Goal: Transaction & Acquisition: Purchase product/service

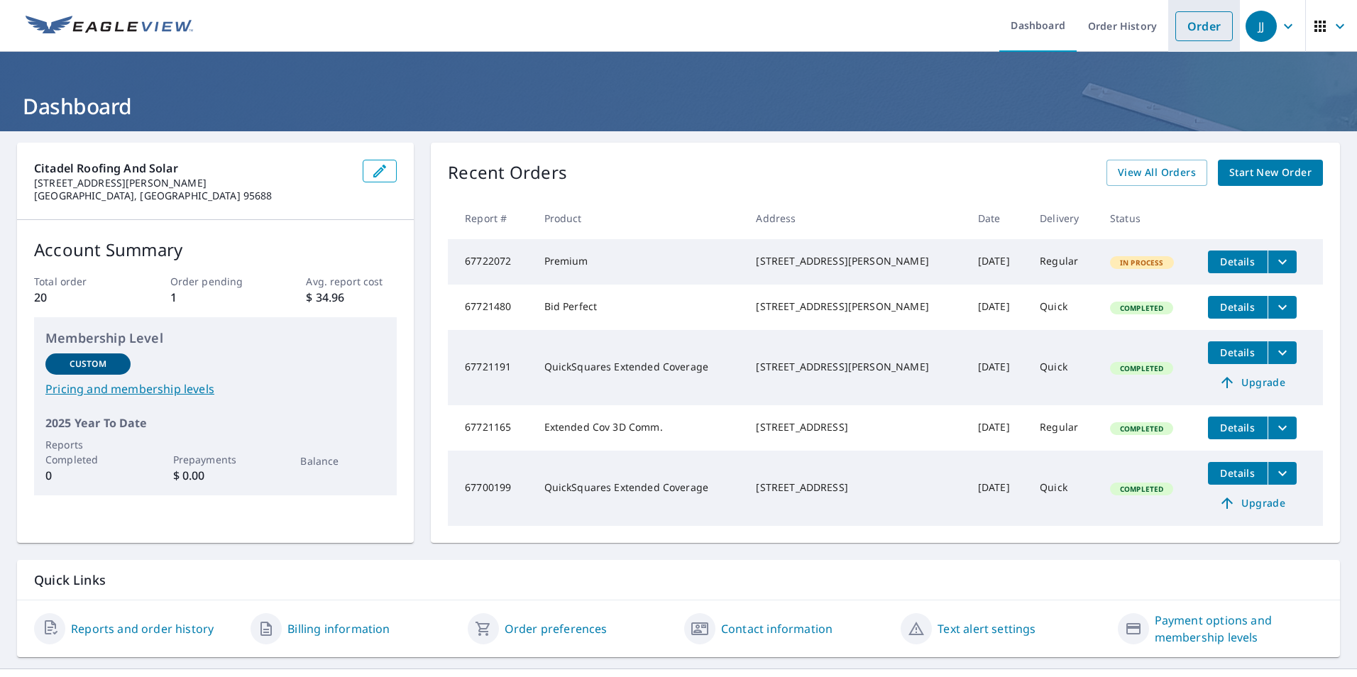
click at [1194, 26] on link "Order" at bounding box center [1203, 26] width 57 height 30
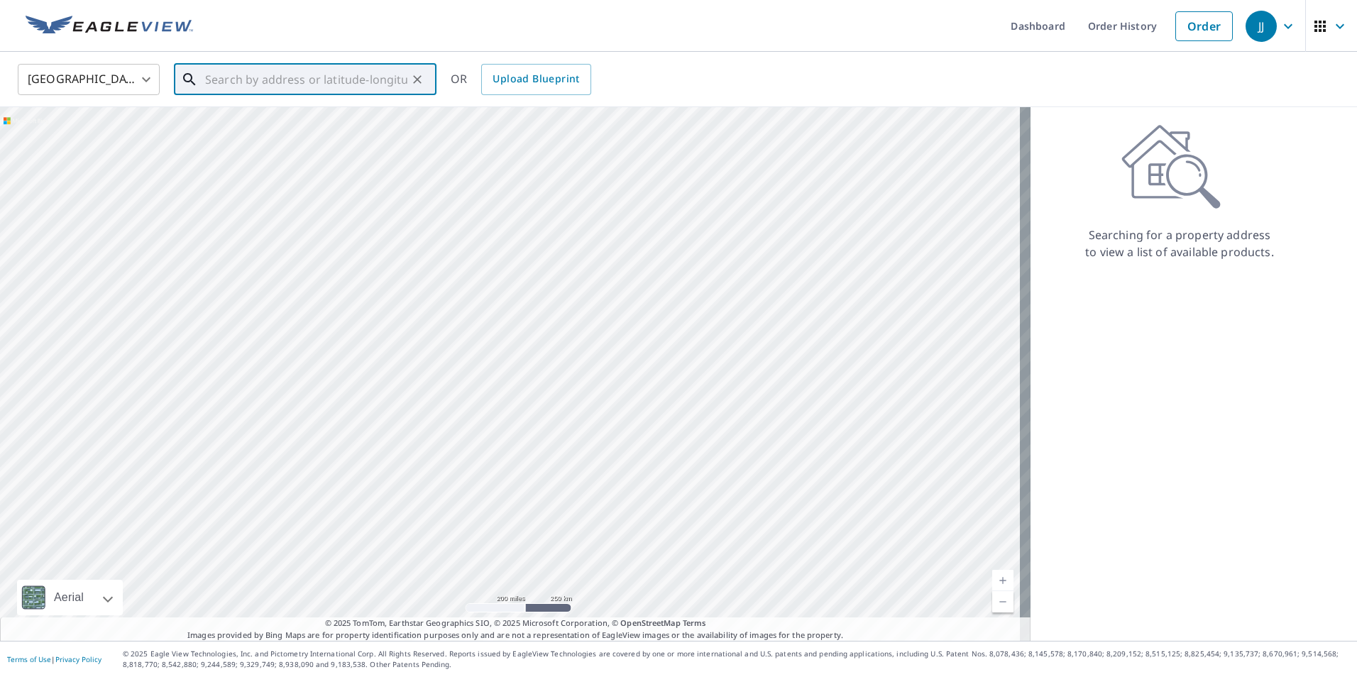
click at [219, 88] on input "text" at bounding box center [306, 80] width 202 height 40
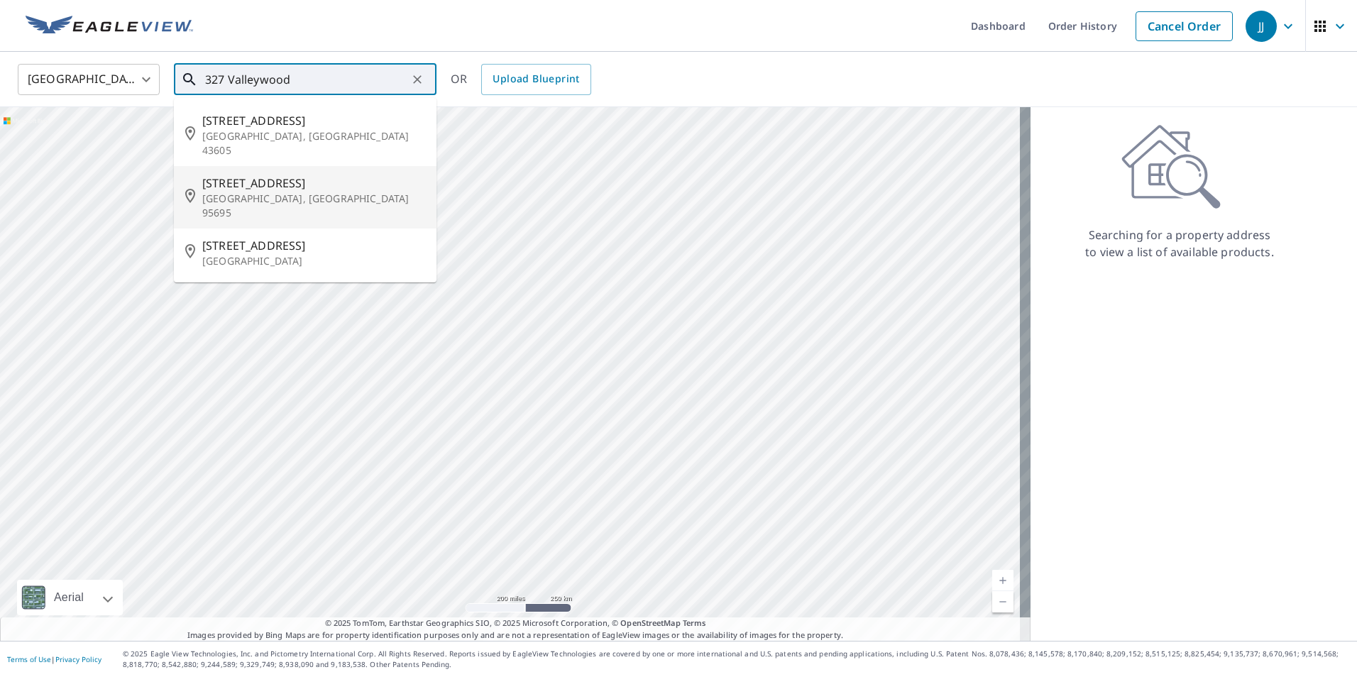
click at [232, 192] on p "[GEOGRAPHIC_DATA], [GEOGRAPHIC_DATA] 95695" at bounding box center [313, 206] width 223 height 28
type input "327 Valleywood Dr Woodland, CA 95695"
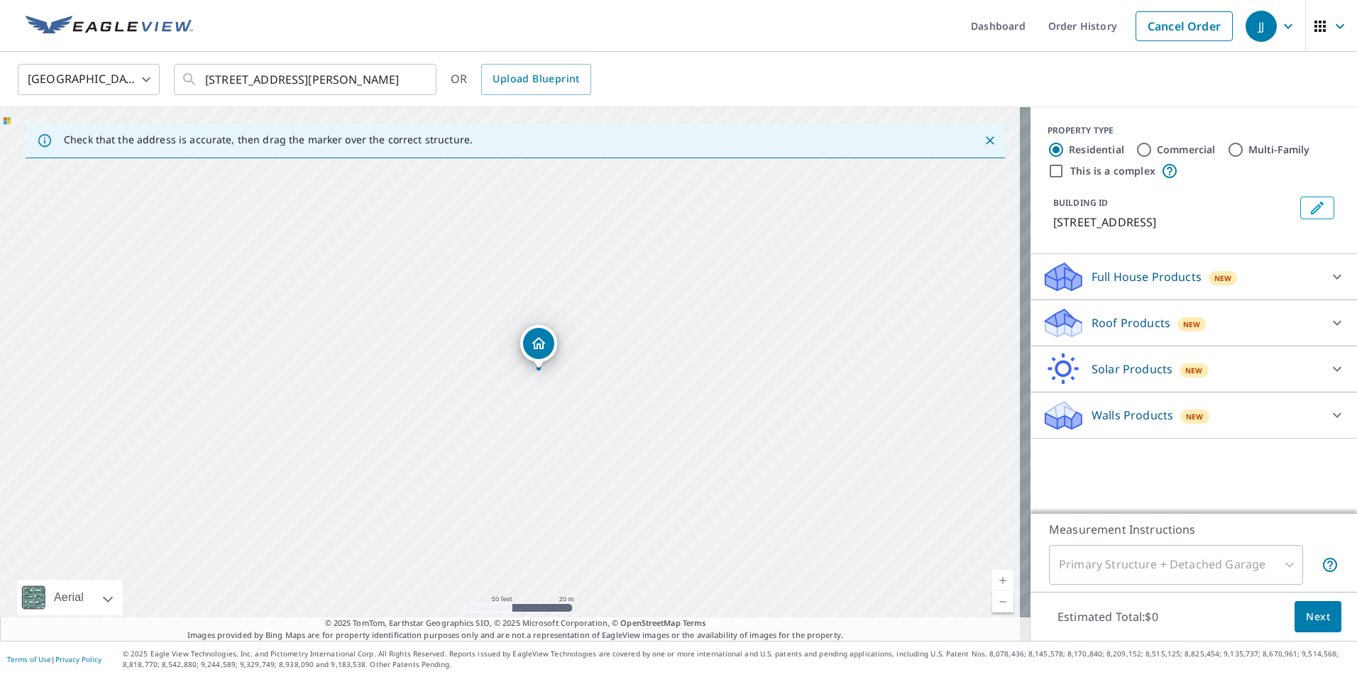
drag, startPoint x: 558, startPoint y: 422, endPoint x: 404, endPoint y: 398, distance: 155.2
click at [404, 398] on div "327 Valleywood Dr Woodland, CA 95695" at bounding box center [515, 374] width 1030 height 534
click at [1328, 322] on icon at bounding box center [1336, 322] width 17 height 17
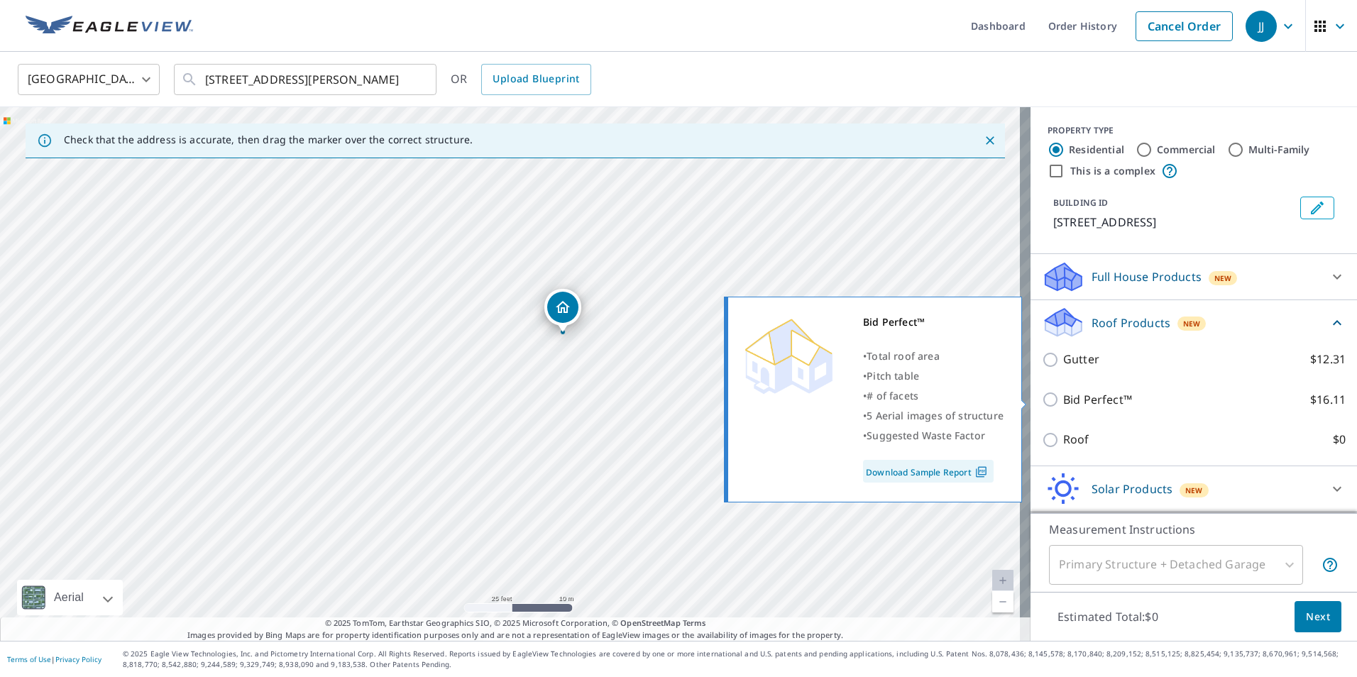
click at [1042, 397] on input "Bid Perfect™ $16.11" at bounding box center [1052, 399] width 21 height 17
checkbox input "true"
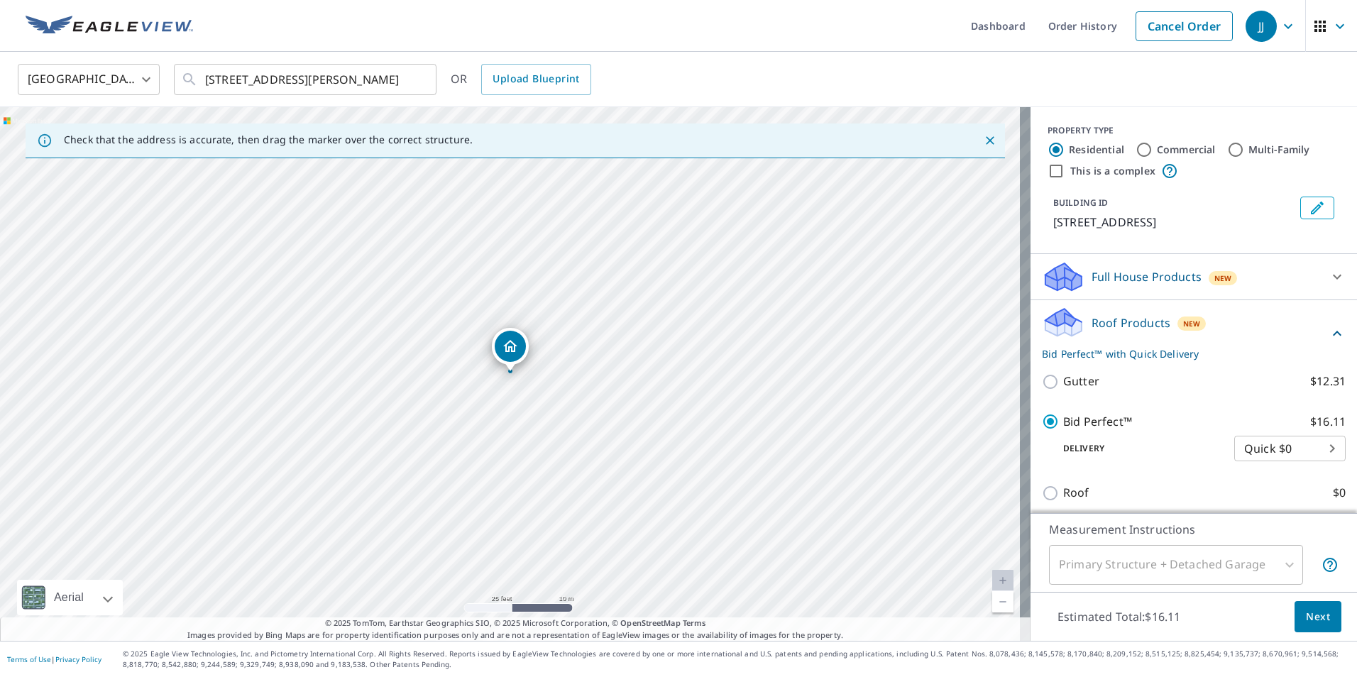
click at [1314, 616] on span "Next" at bounding box center [1318, 617] width 24 height 18
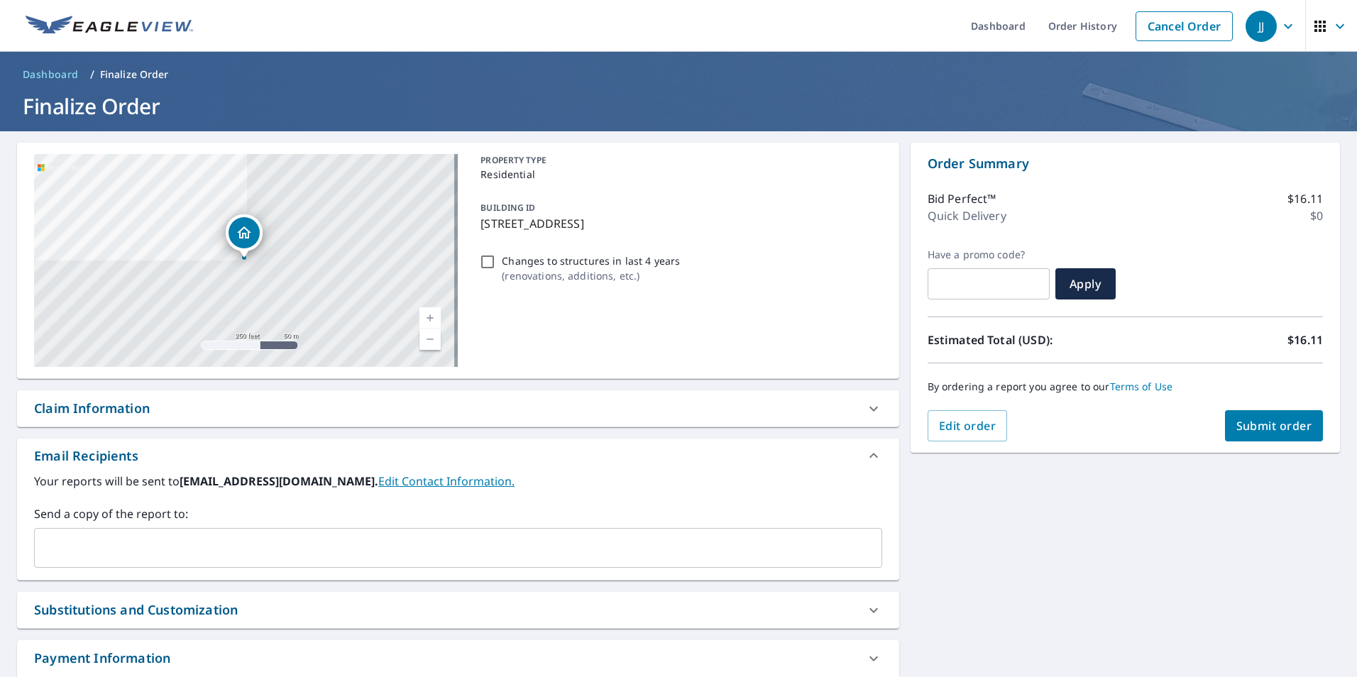
click at [1257, 427] on span "Submit order" at bounding box center [1274, 426] width 76 height 16
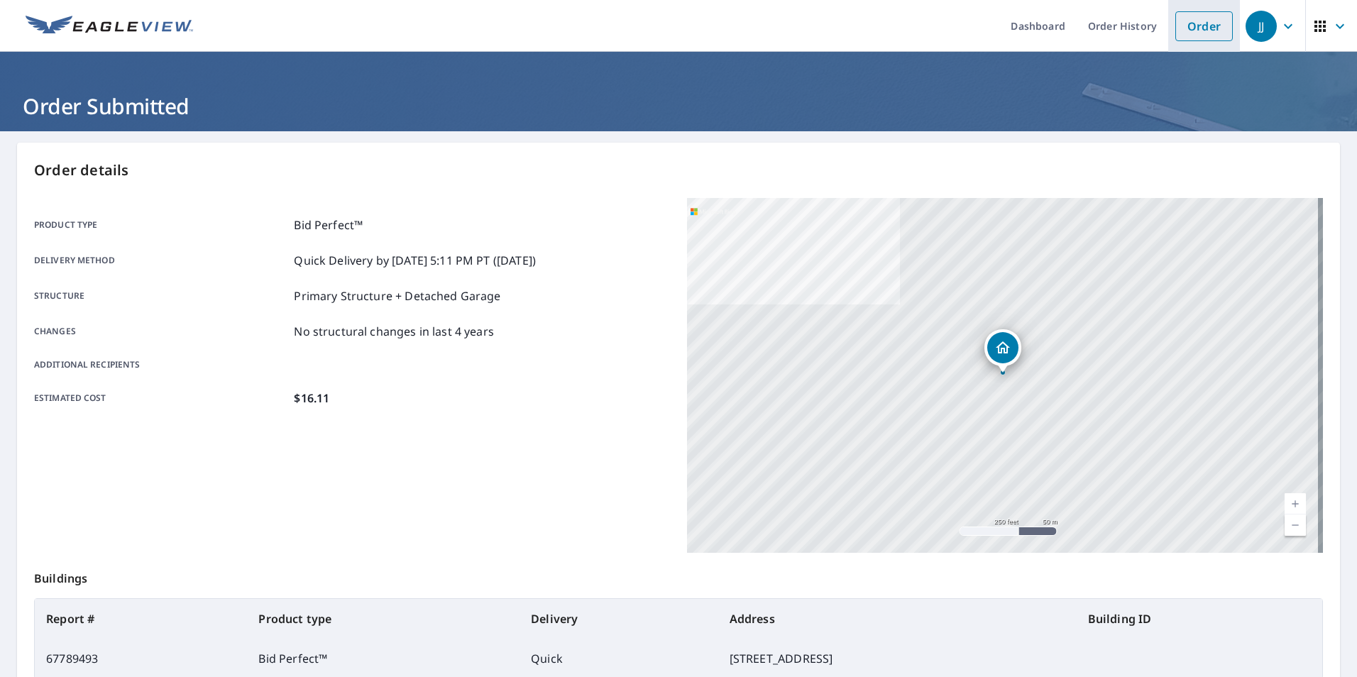
drag, startPoint x: 1197, startPoint y: 24, endPoint x: 1171, endPoint y: 47, distance: 34.7
click at [1197, 24] on link "Order" at bounding box center [1203, 26] width 57 height 30
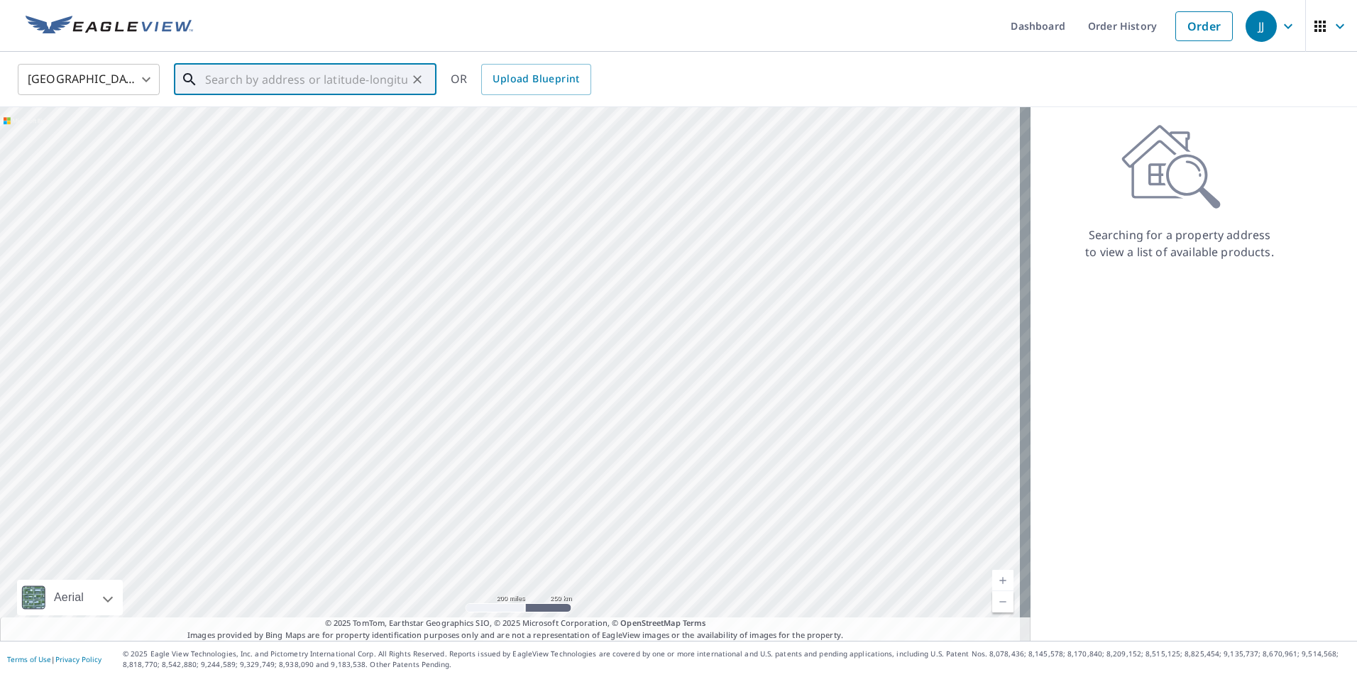
click at [302, 80] on input "text" at bounding box center [306, 80] width 202 height 40
click at [296, 133] on p "Williams, CA 95987" at bounding box center [313, 136] width 223 height 14
type input "5580 Hankins Rd Williams, CA 95987"
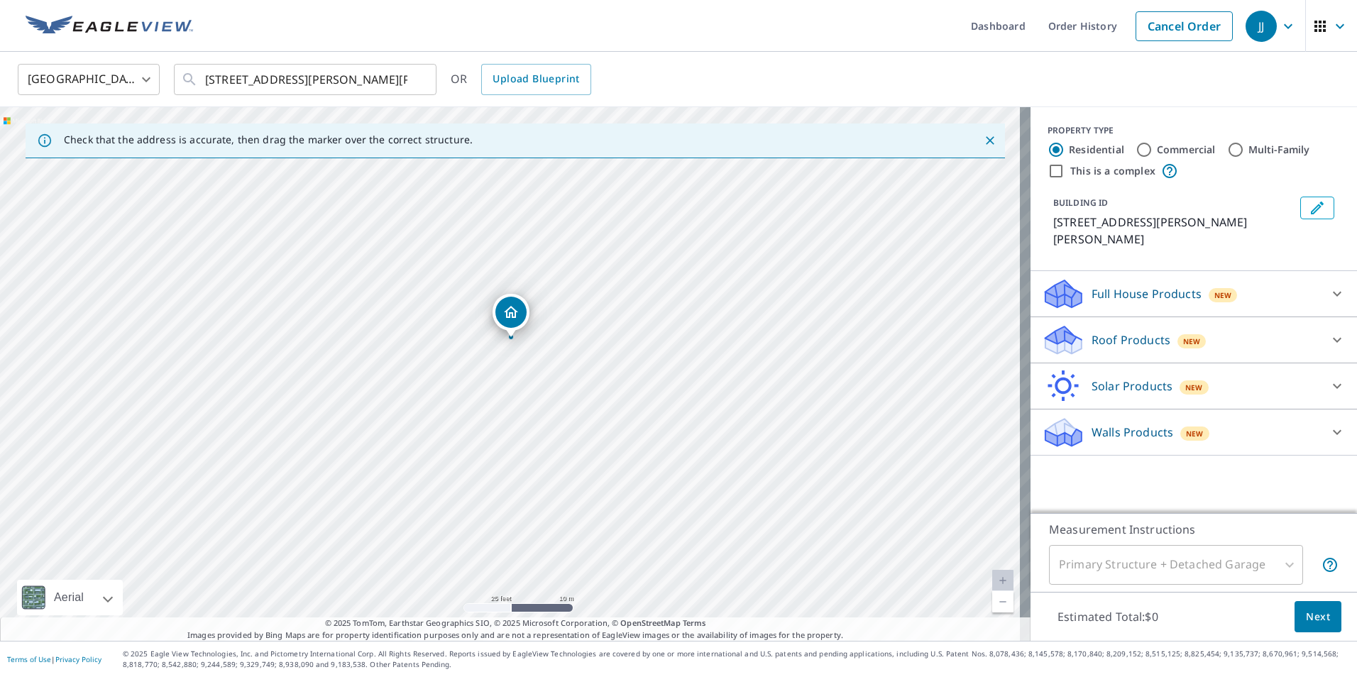
click at [1328, 331] on icon at bounding box center [1336, 339] width 17 height 17
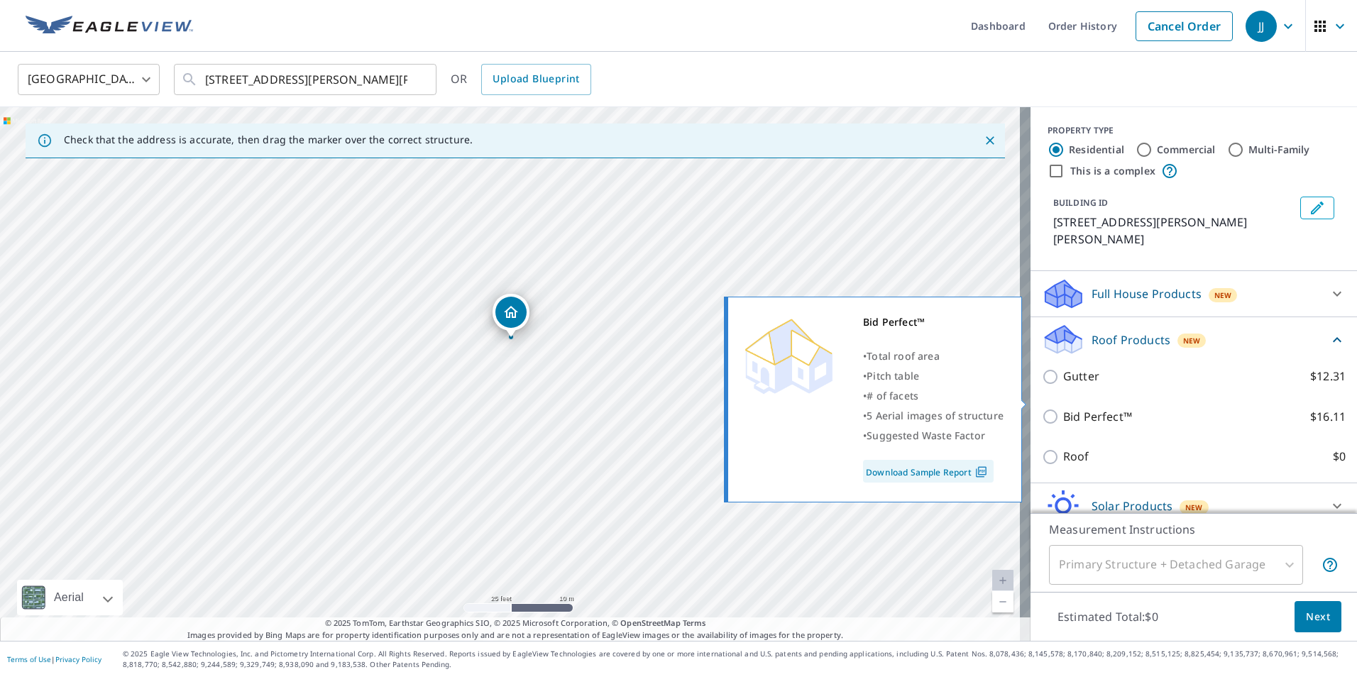
click at [1042, 408] on input "Bid Perfect™ $16.11" at bounding box center [1052, 416] width 21 height 17
checkbox input "true"
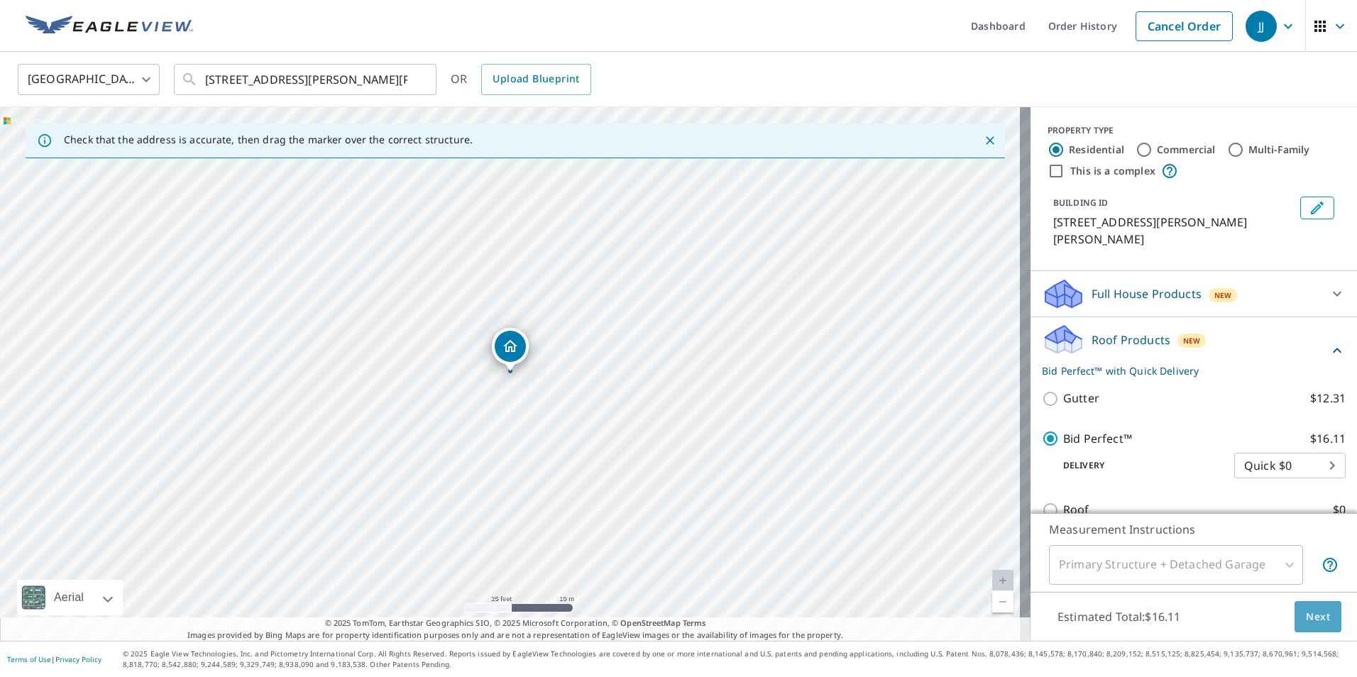
click at [1306, 613] on span "Next" at bounding box center [1318, 617] width 24 height 18
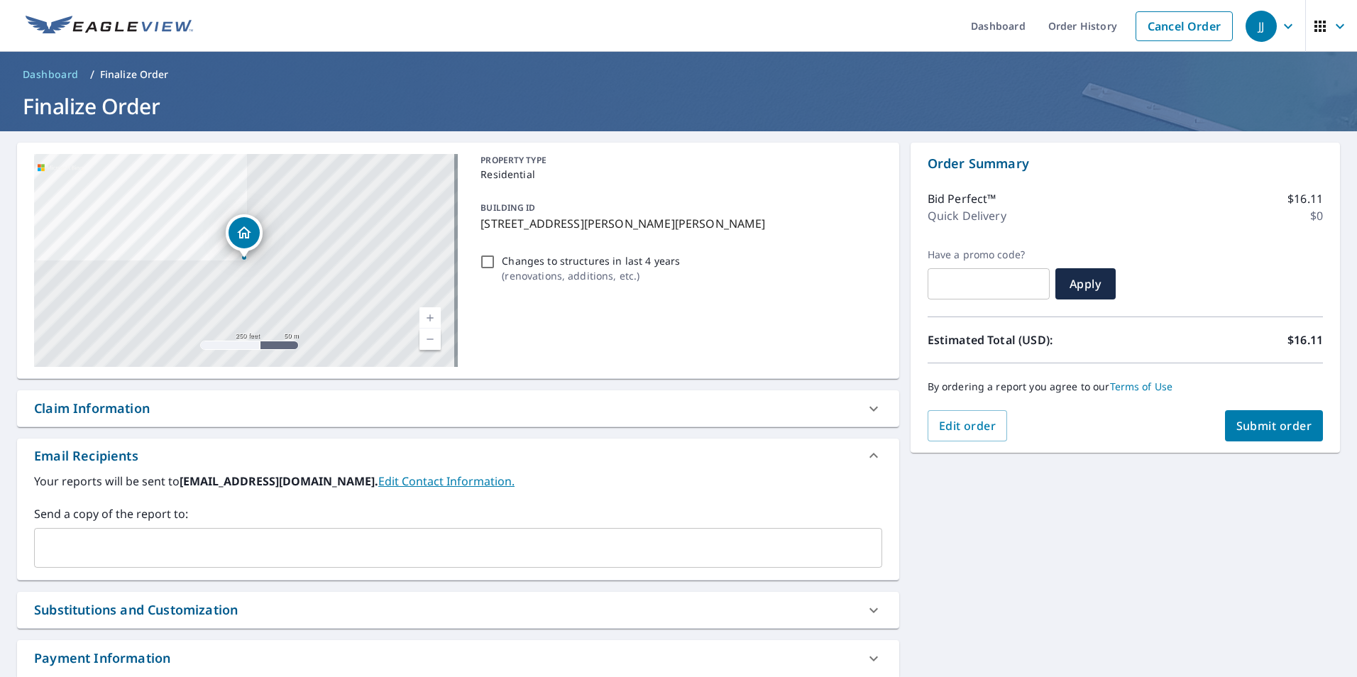
click at [1265, 430] on span "Submit order" at bounding box center [1274, 426] width 76 height 16
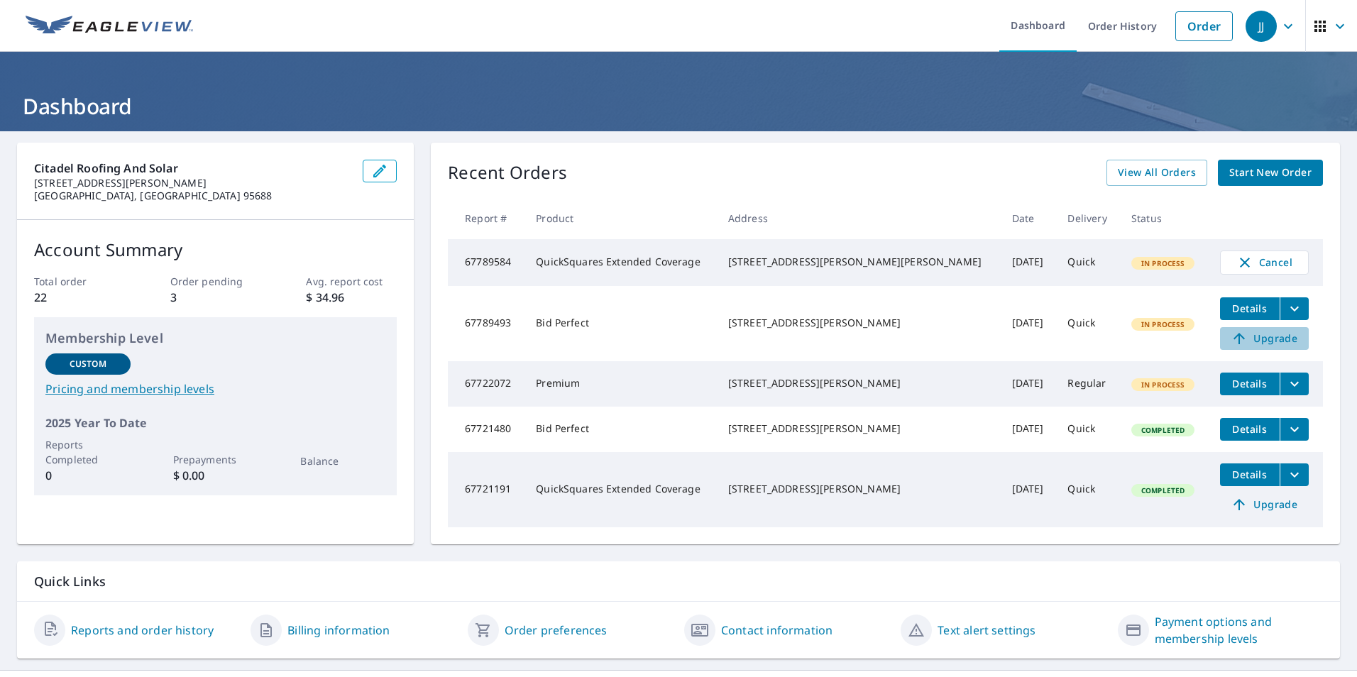
click at [1243, 343] on span "Upgrade" at bounding box center [1264, 338] width 72 height 17
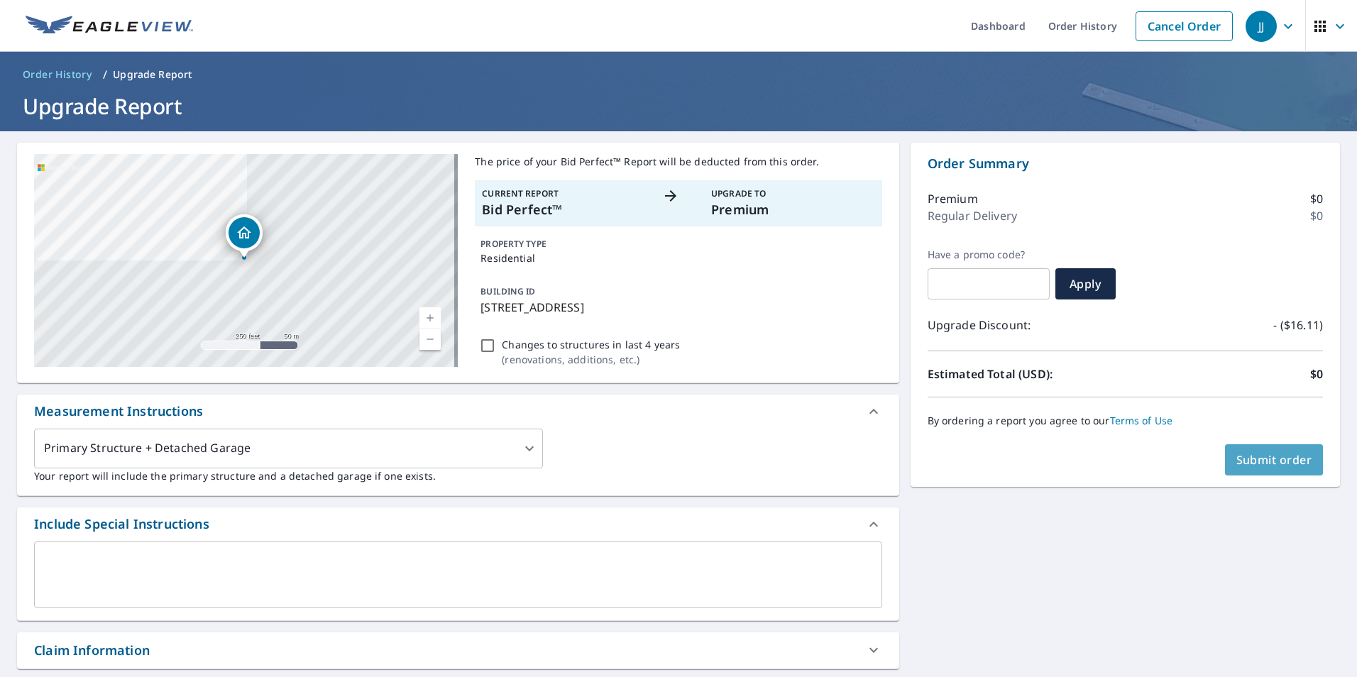
click at [1266, 462] on span "Submit order" at bounding box center [1274, 460] width 76 height 16
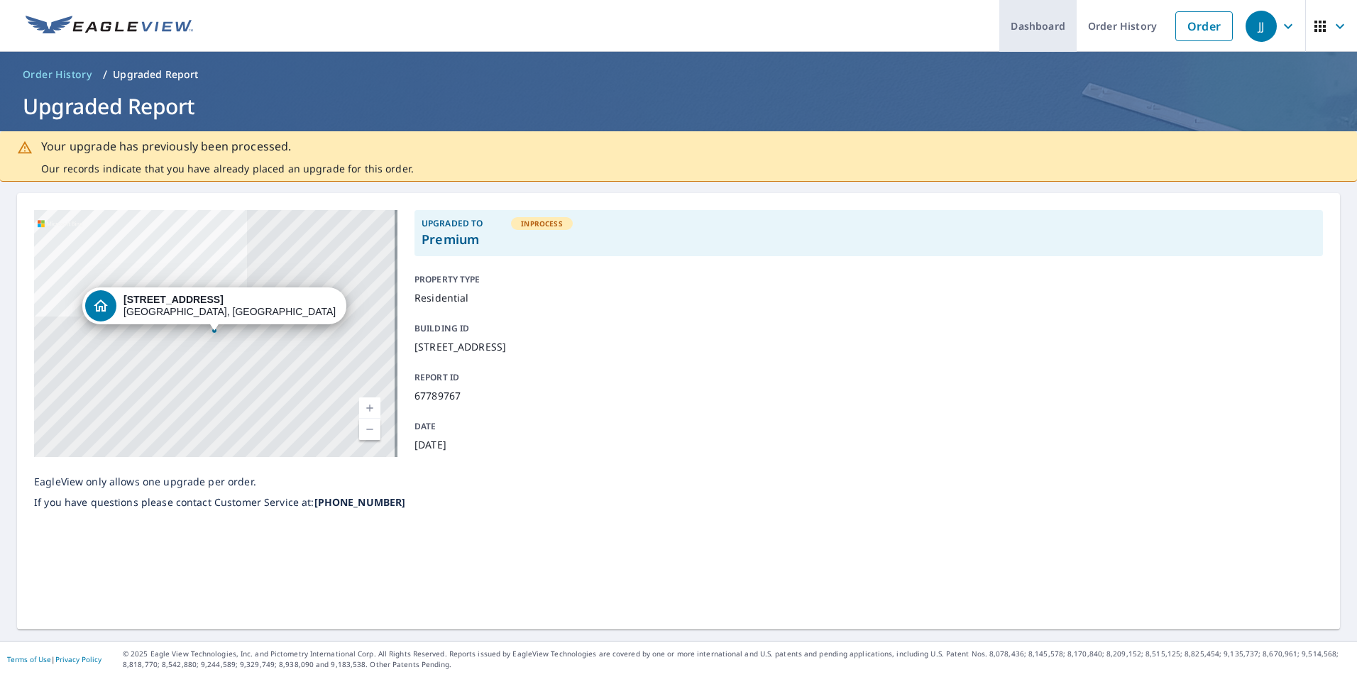
click at [1020, 28] on link "Dashboard" at bounding box center [1037, 26] width 77 height 52
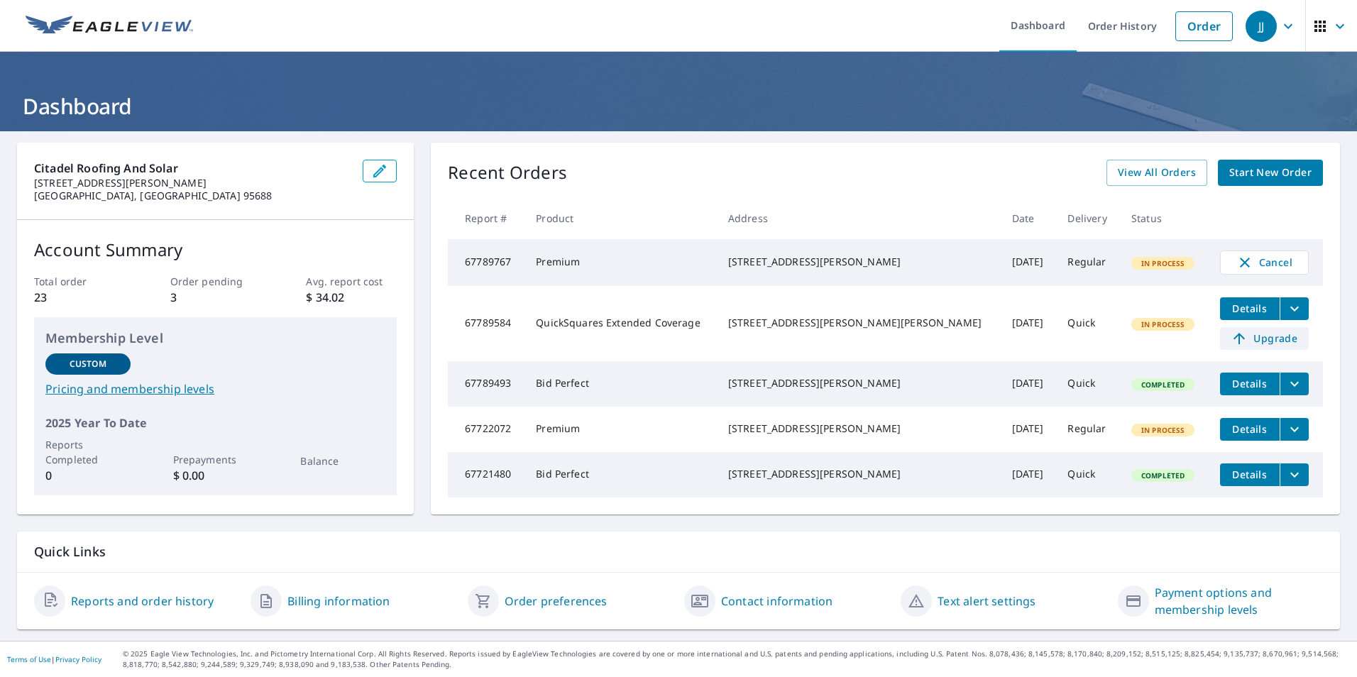
click at [1246, 343] on span "Upgrade" at bounding box center [1264, 338] width 72 height 17
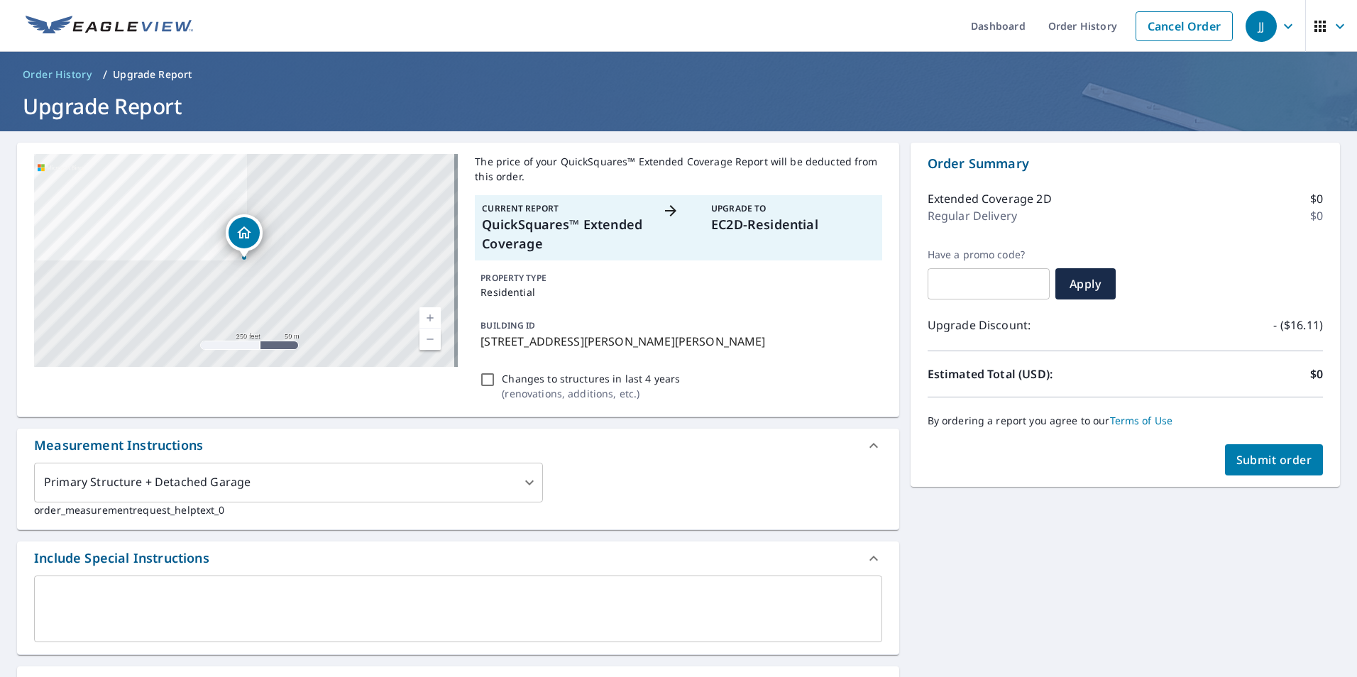
click at [1274, 461] on span "Submit order" at bounding box center [1274, 460] width 76 height 16
